Goal: Transaction & Acquisition: Purchase product/service

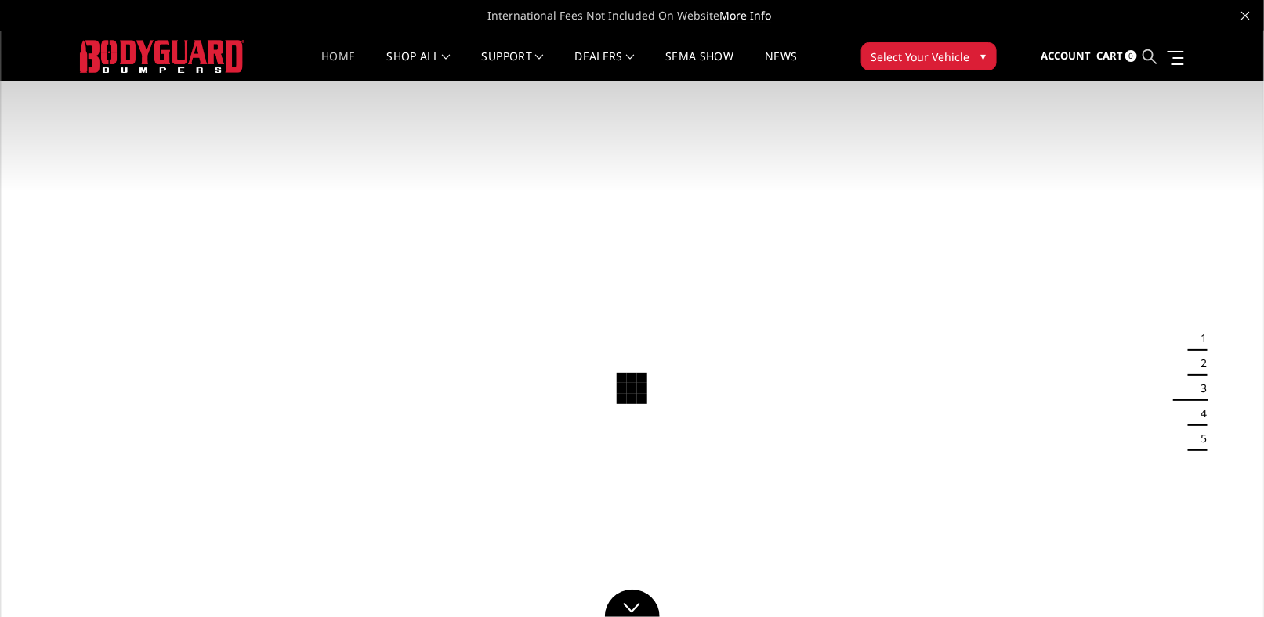
click at [1145, 51] on icon at bounding box center [1149, 56] width 14 height 14
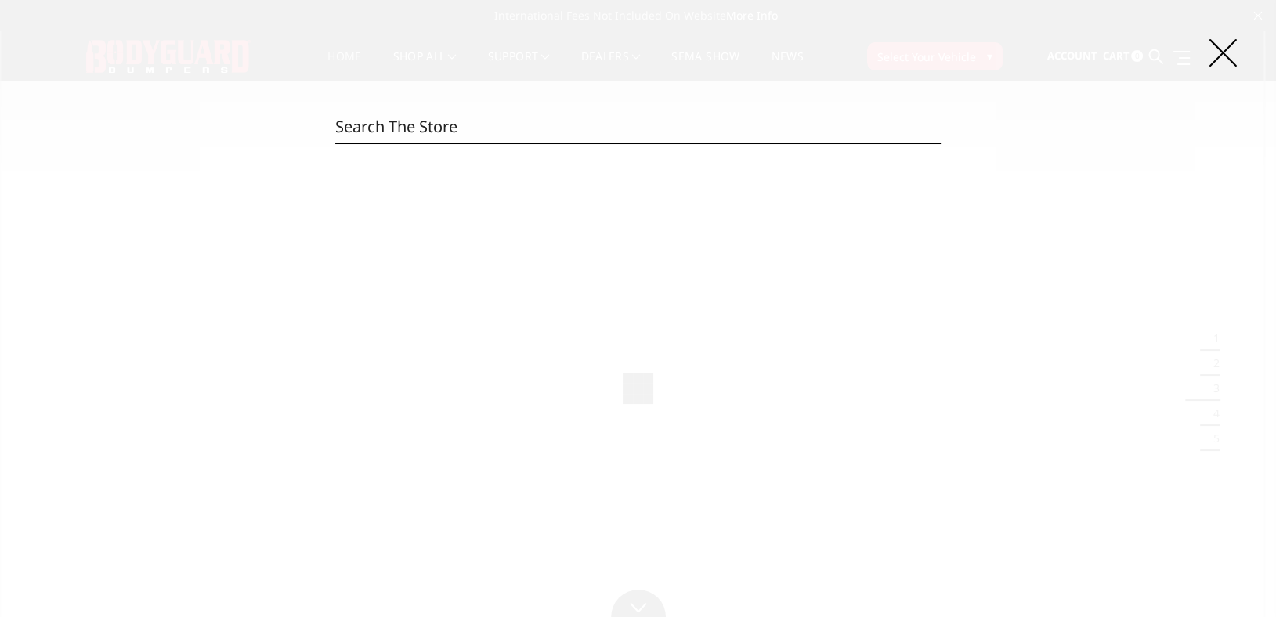
click at [602, 127] on input "Search" at bounding box center [638, 126] width 606 height 31
paste input "JAC20BYBNN"
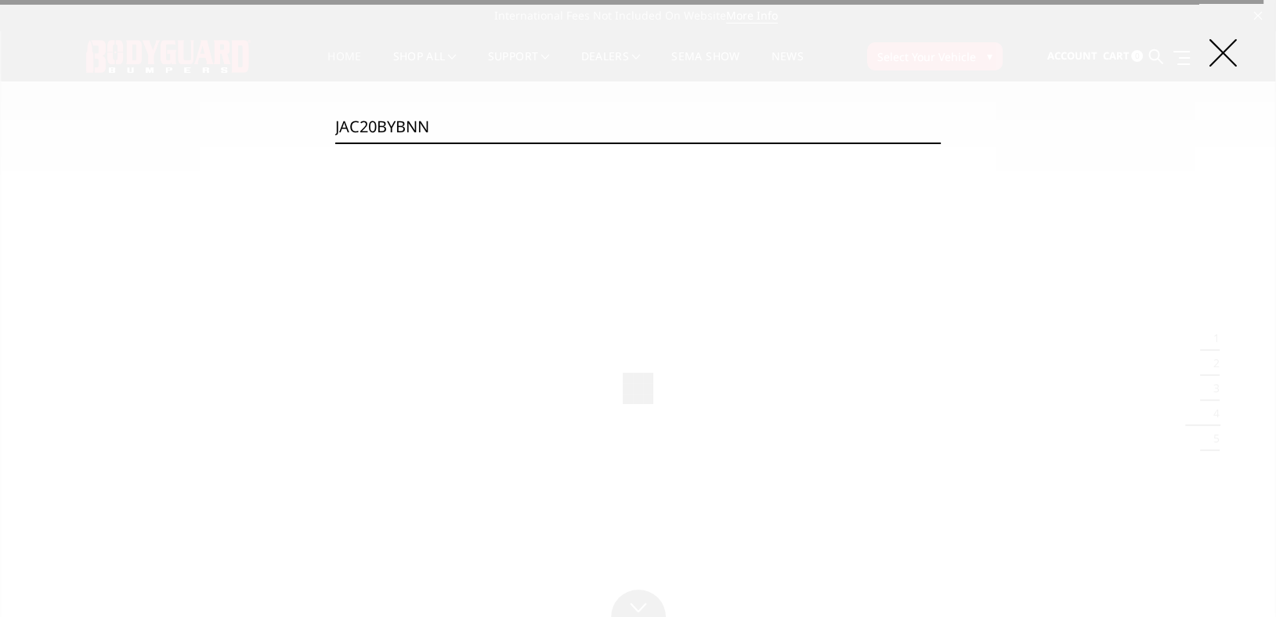
type input "JAC20BYBNN"
click at [941, 143] on input "Search" at bounding box center [941, 143] width 1 height 1
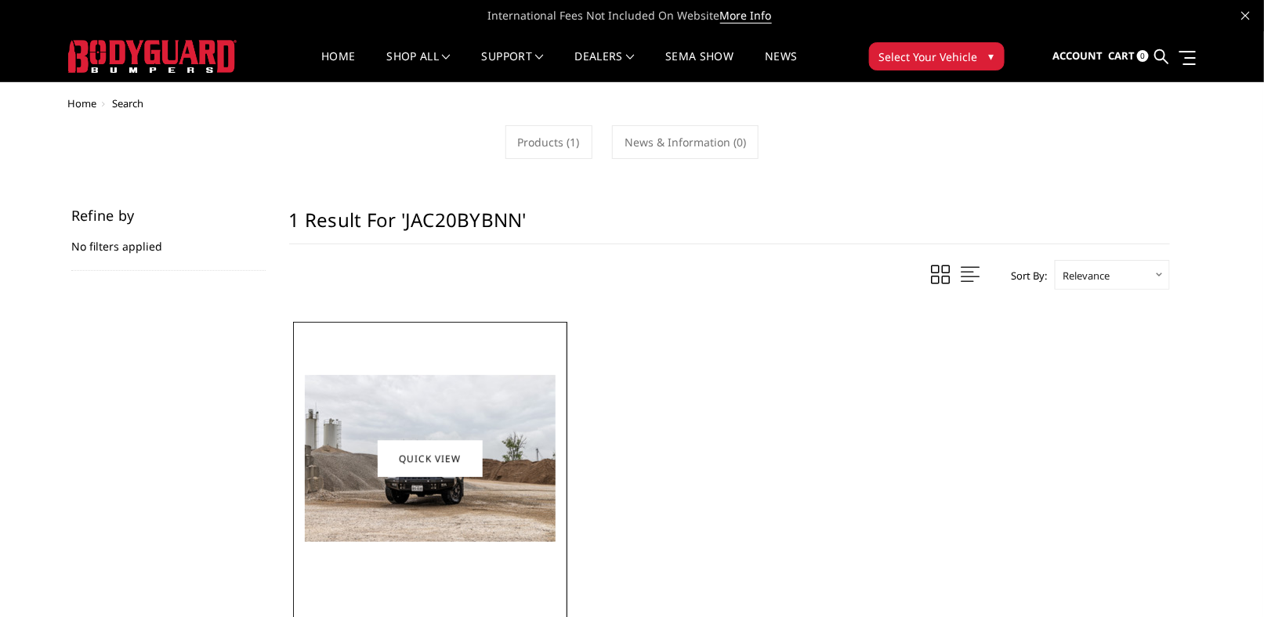
click at [429, 418] on img at bounding box center [430, 458] width 251 height 167
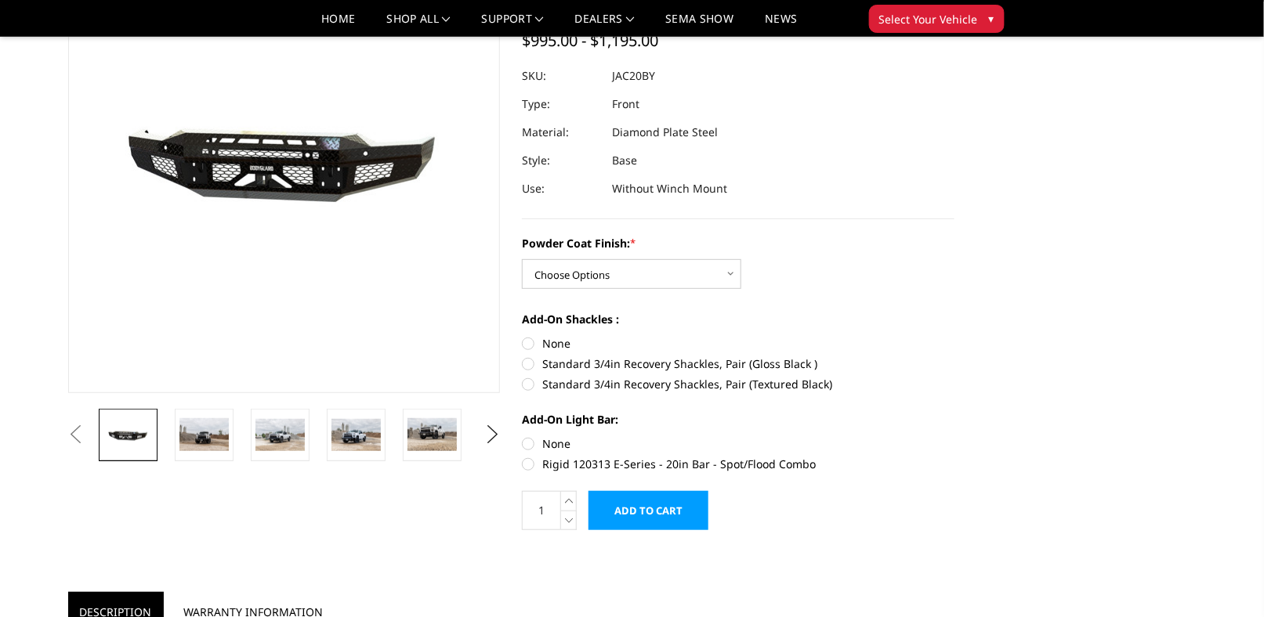
scroll to position [157, 0]
click at [207, 426] on img at bounding box center [203, 434] width 49 height 33
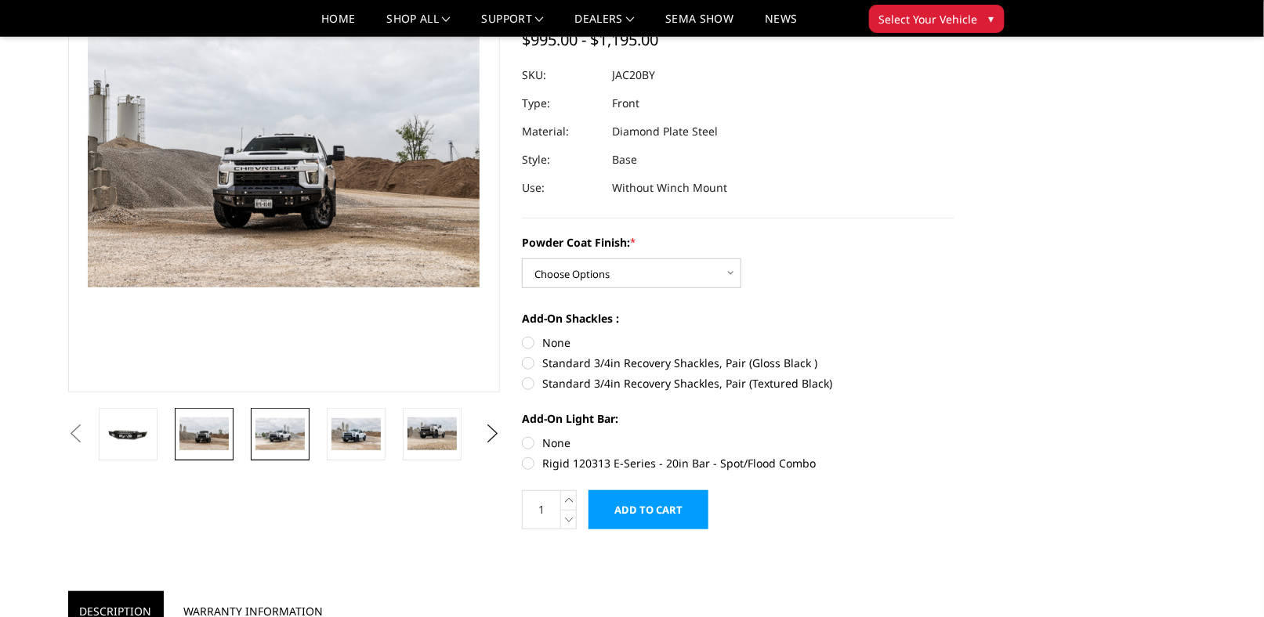
click at [288, 433] on img at bounding box center [279, 434] width 49 height 32
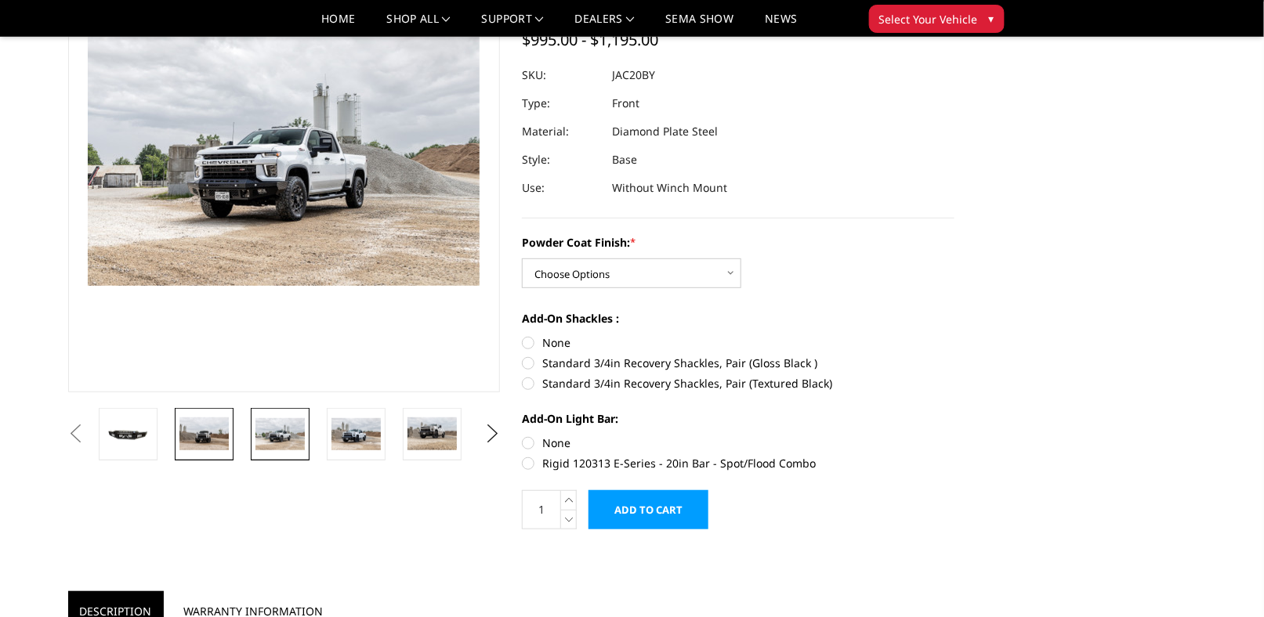
click at [200, 434] on img at bounding box center [203, 434] width 49 height 33
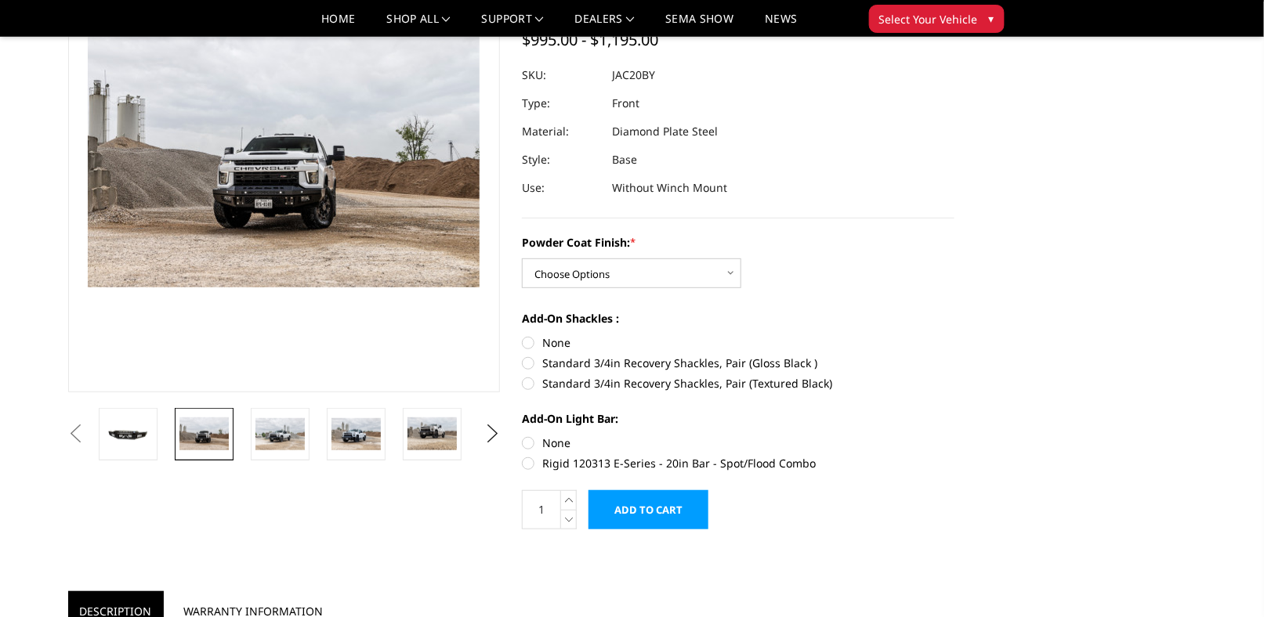
scroll to position [114, 0]
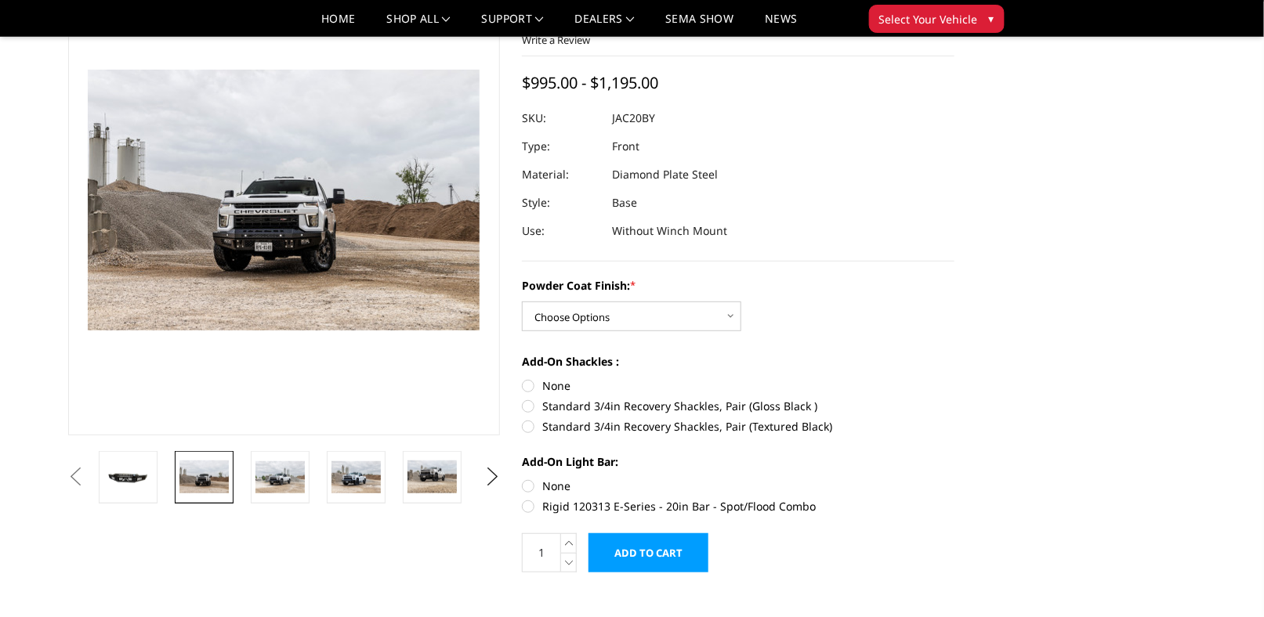
click at [88, 480] on button "Previous" at bounding box center [76, 477] width 24 height 24
click at [88, 472] on button "Previous" at bounding box center [76, 477] width 24 height 24
click at [136, 480] on img at bounding box center [127, 477] width 49 height 22
